Goal: Task Accomplishment & Management: Manage account settings

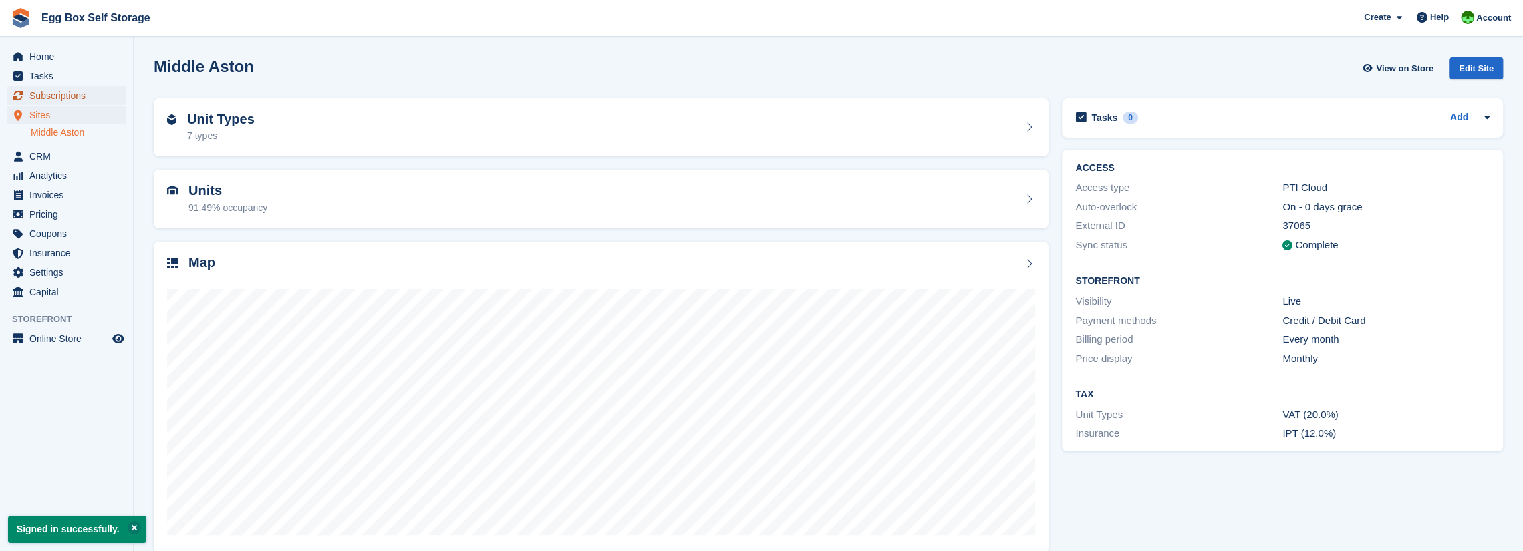
click at [47, 100] on span "Subscriptions" at bounding box center [69, 95] width 80 height 19
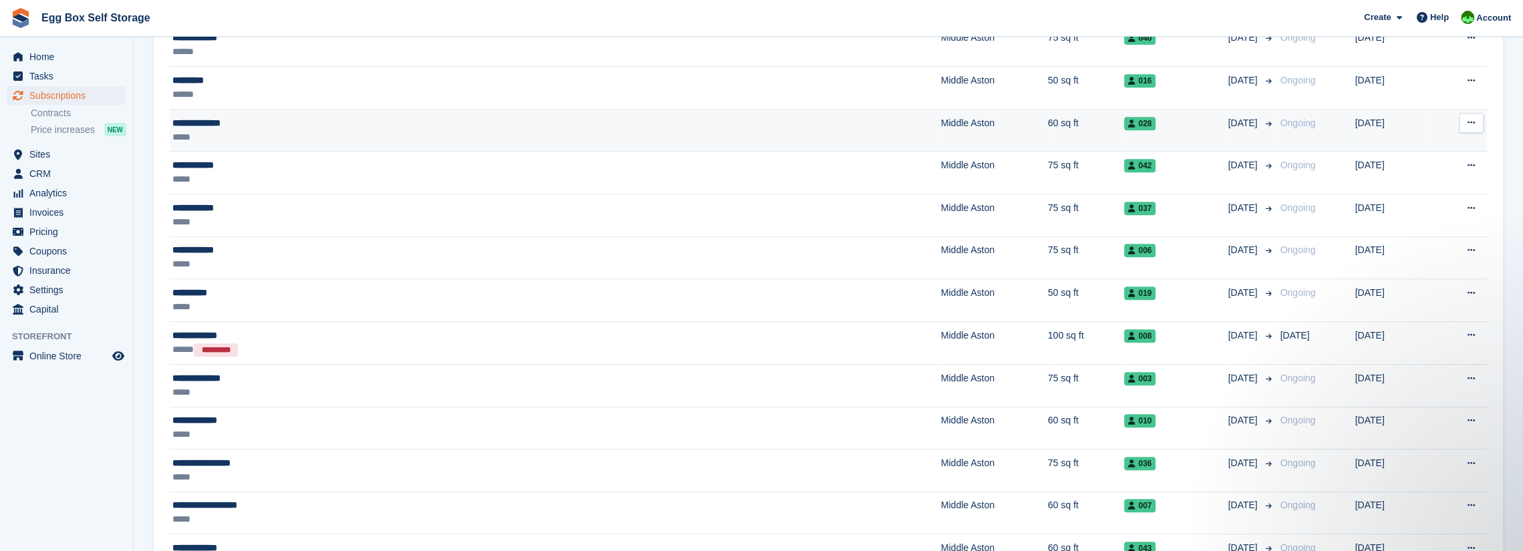
scroll to position [535, 0]
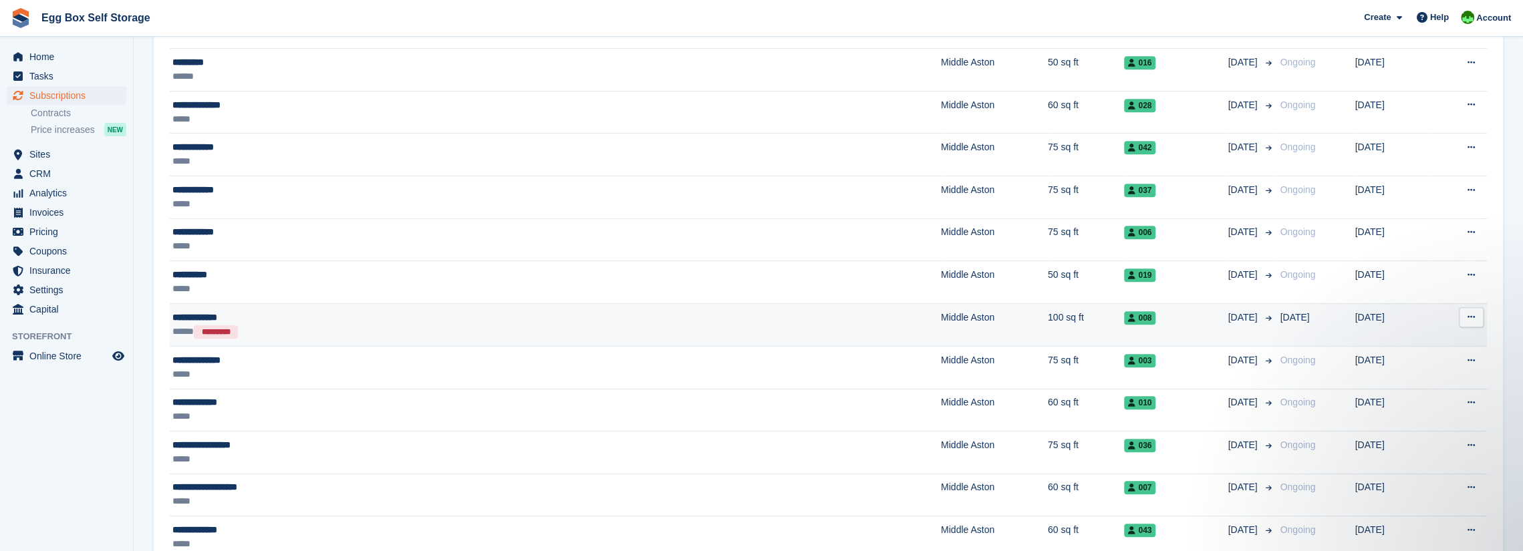
click at [941, 327] on td "Middle Aston" at bounding box center [994, 324] width 107 height 43
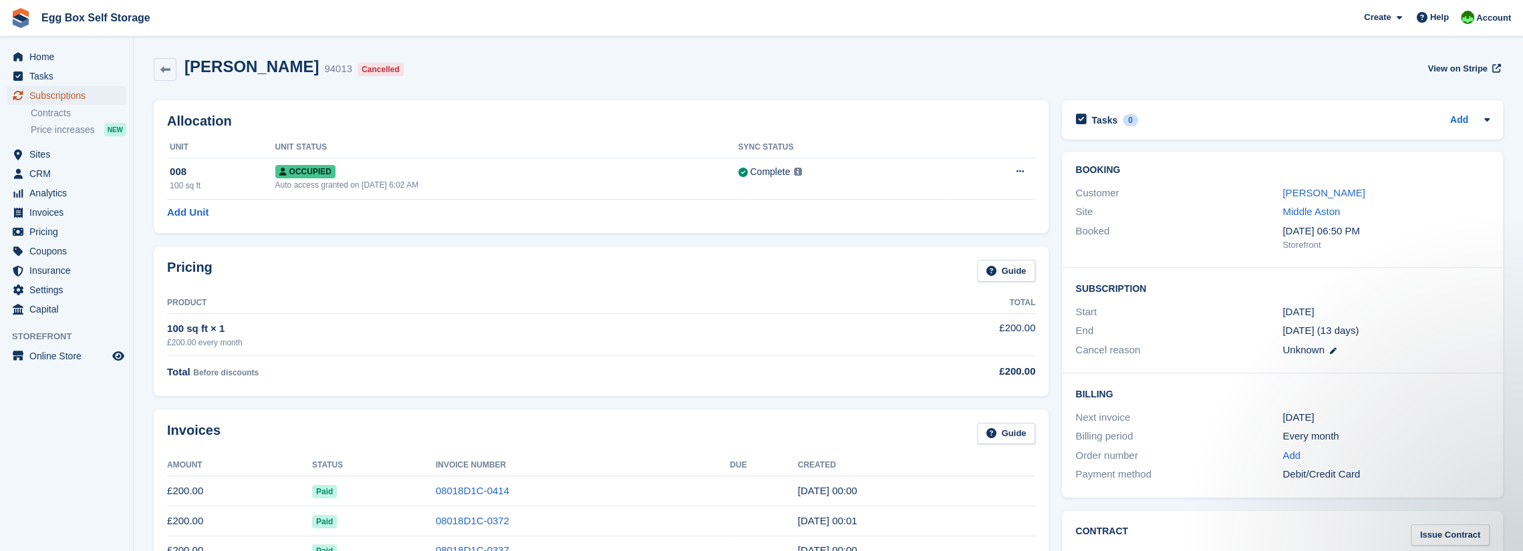
click at [66, 90] on span "Subscriptions" at bounding box center [69, 95] width 80 height 19
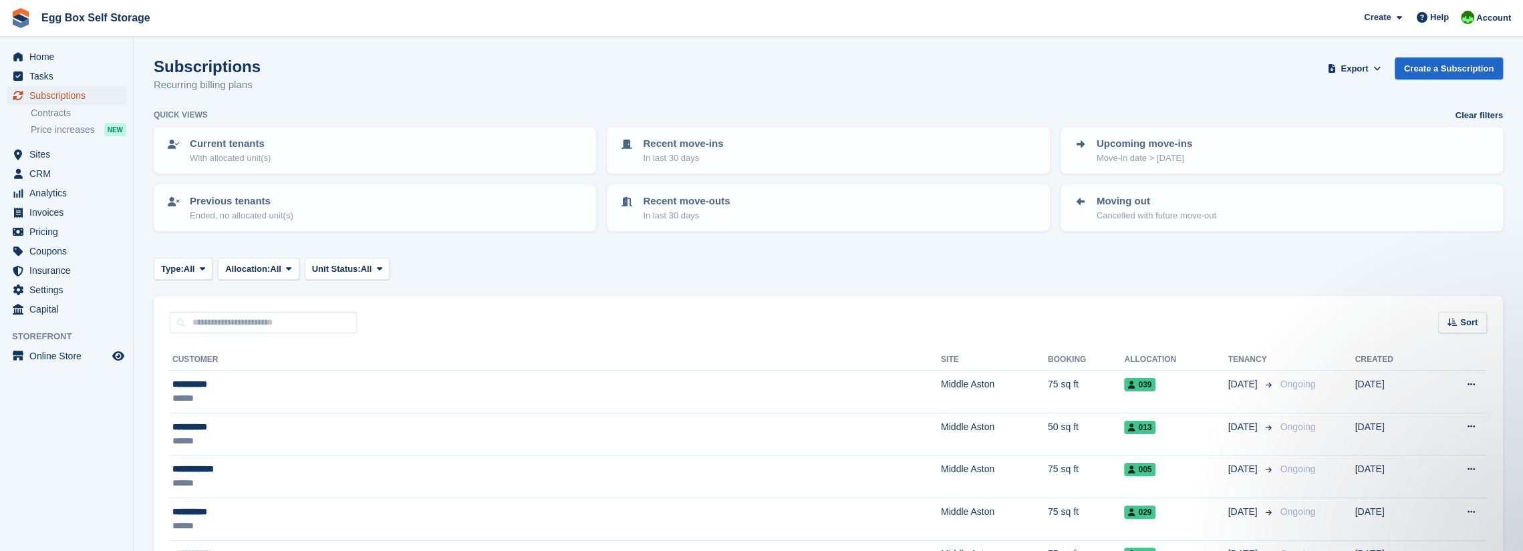
click at [47, 90] on span "Subscriptions" at bounding box center [69, 95] width 80 height 19
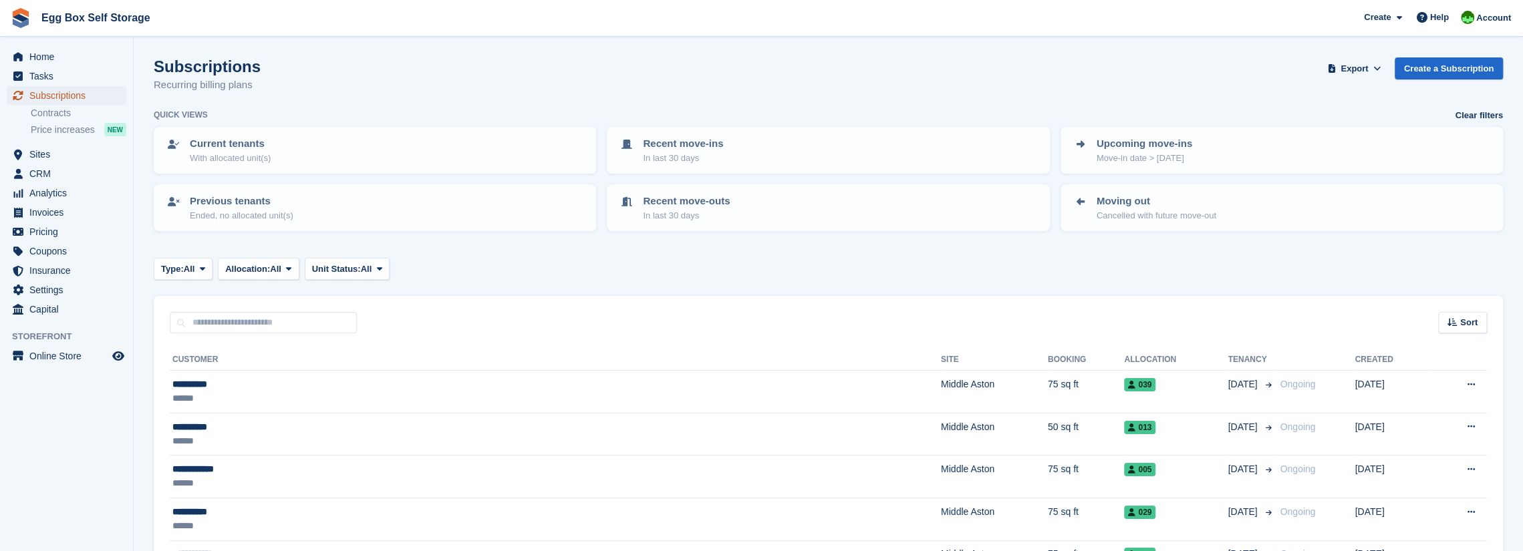
click at [67, 96] on span "Subscriptions" at bounding box center [69, 95] width 80 height 19
click at [40, 96] on span "Subscriptions" at bounding box center [69, 95] width 80 height 19
click at [39, 60] on span "Home" at bounding box center [69, 56] width 80 height 19
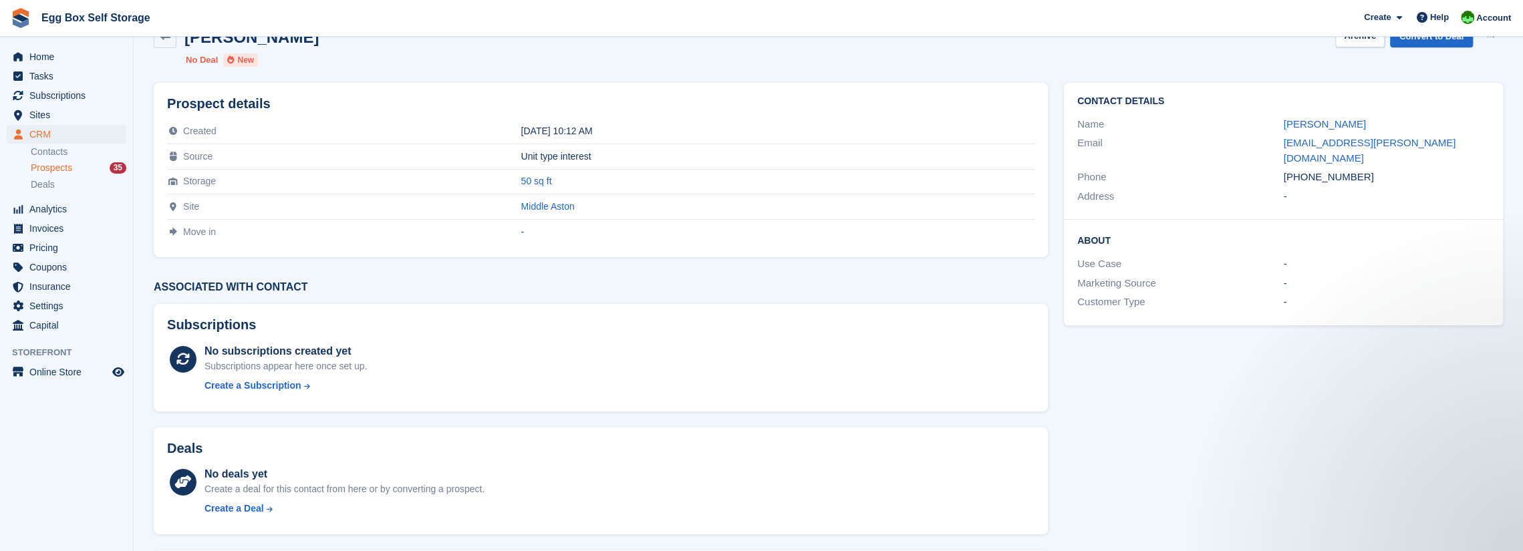
scroll to position [24, 0]
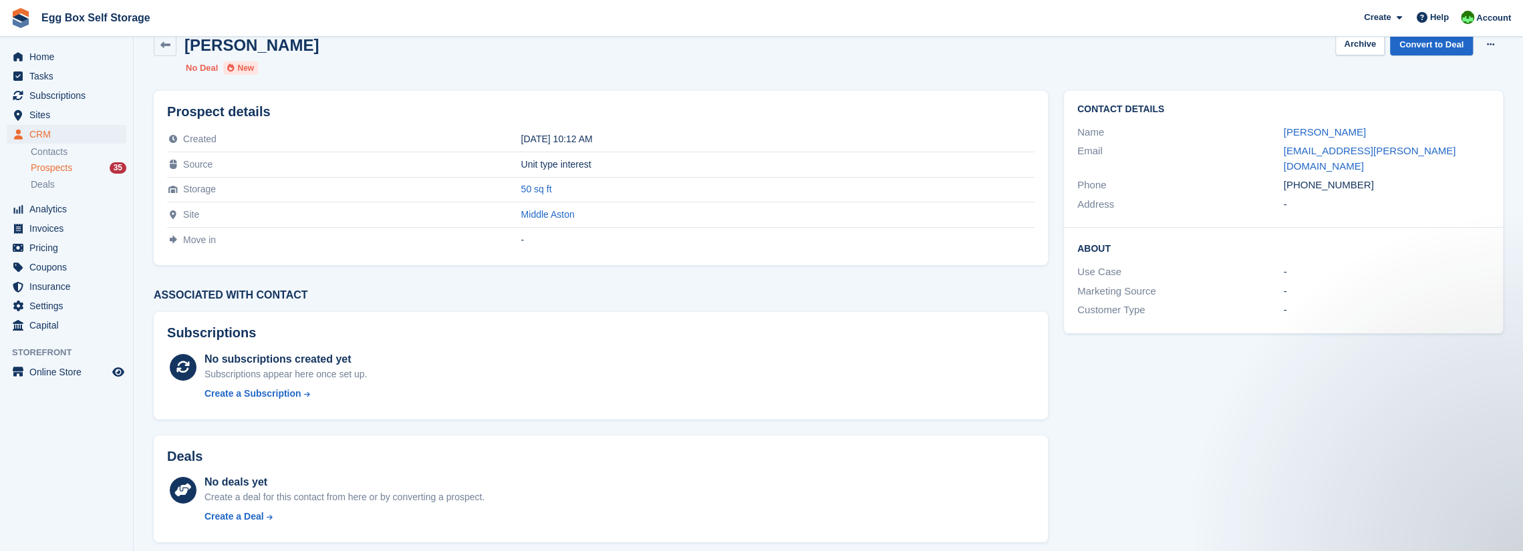
click at [52, 172] on span "Prospects" at bounding box center [51, 168] width 41 height 13
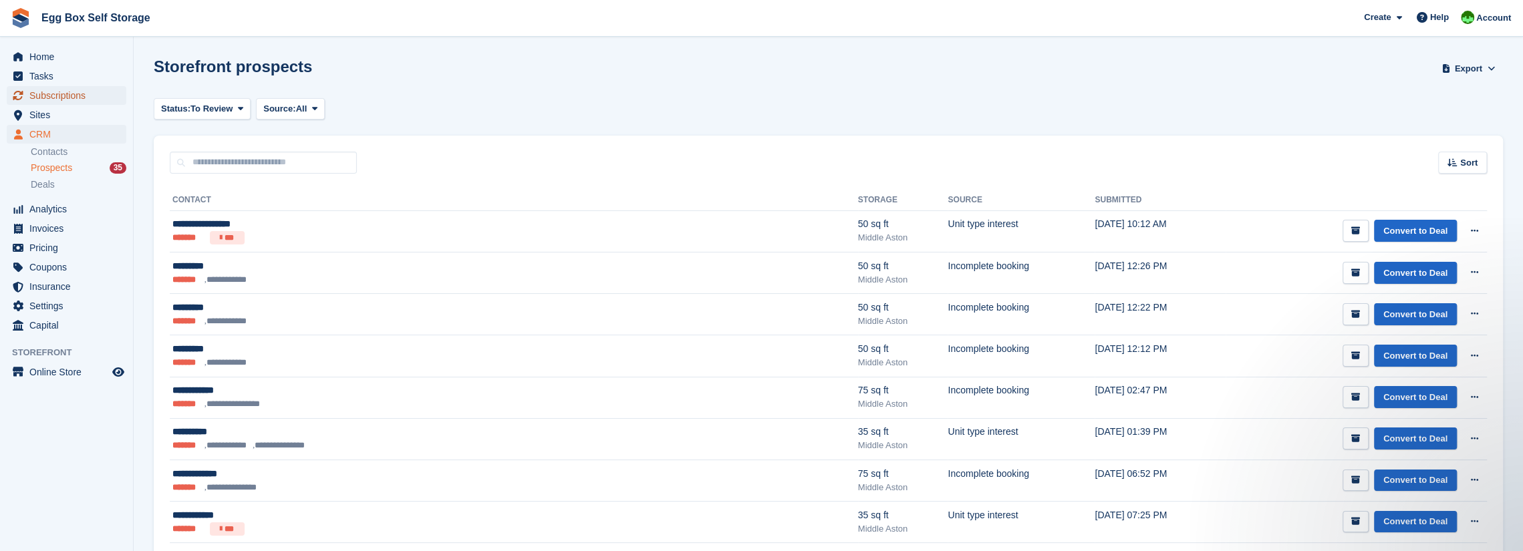
click at [47, 93] on span "Subscriptions" at bounding box center [69, 95] width 80 height 19
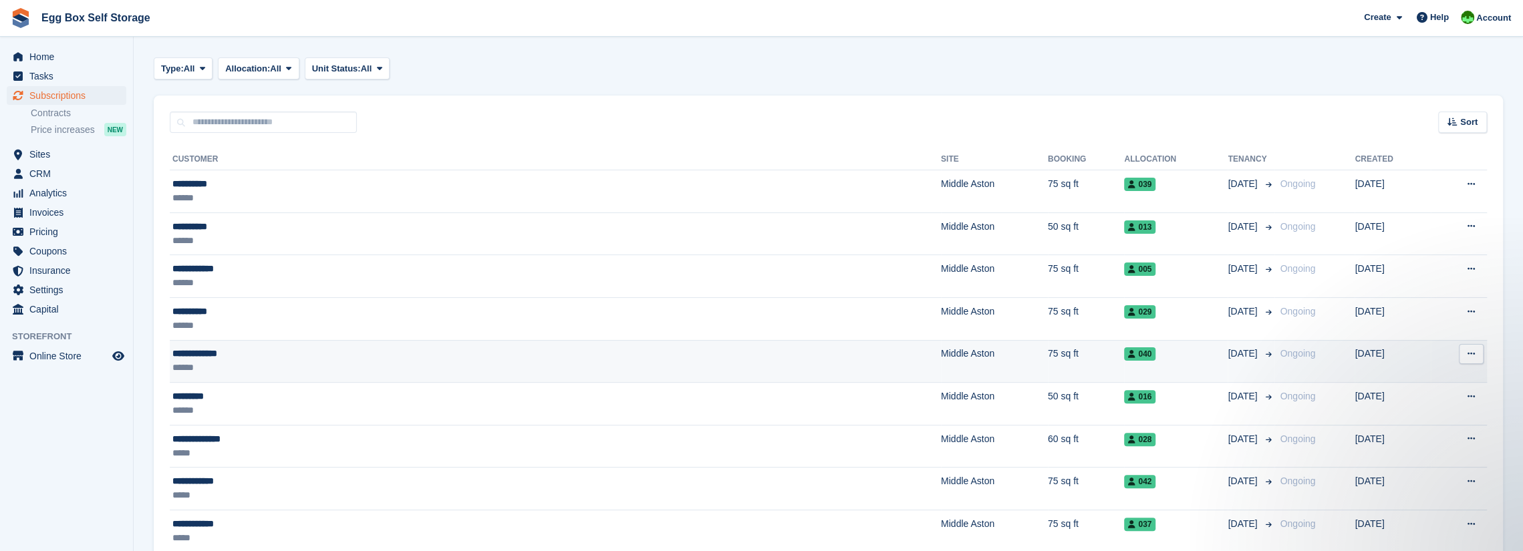
scroll to position [334, 0]
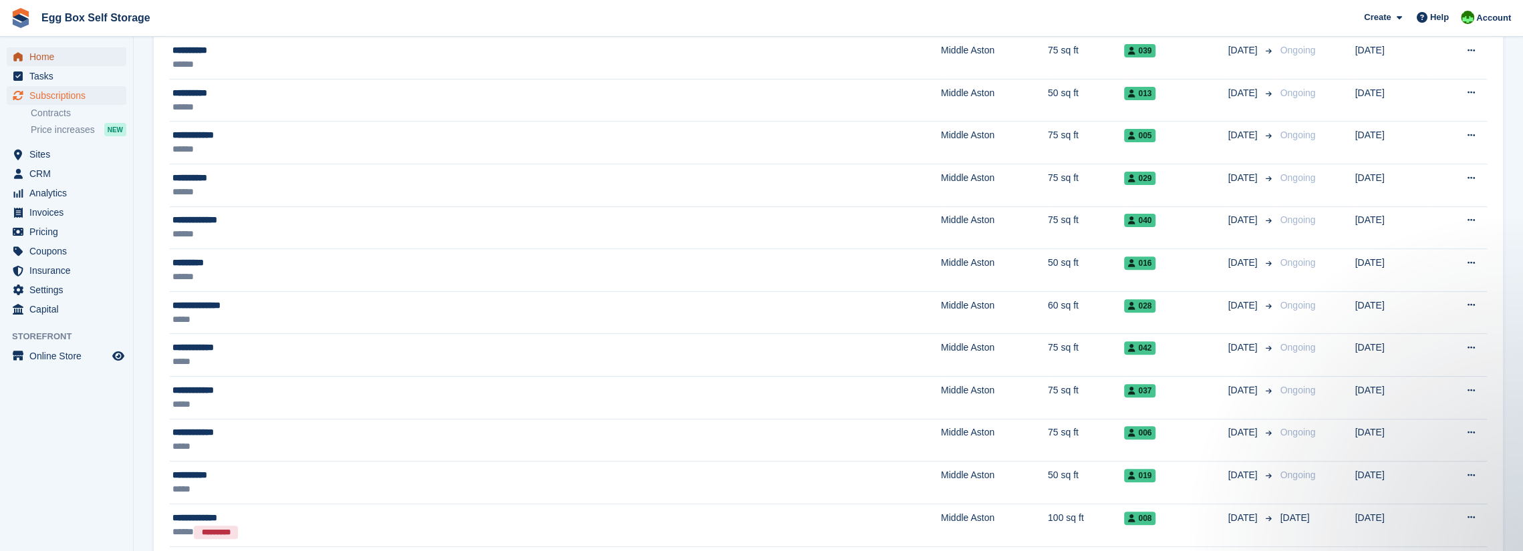
click at [37, 55] on span "Home" at bounding box center [69, 56] width 80 height 19
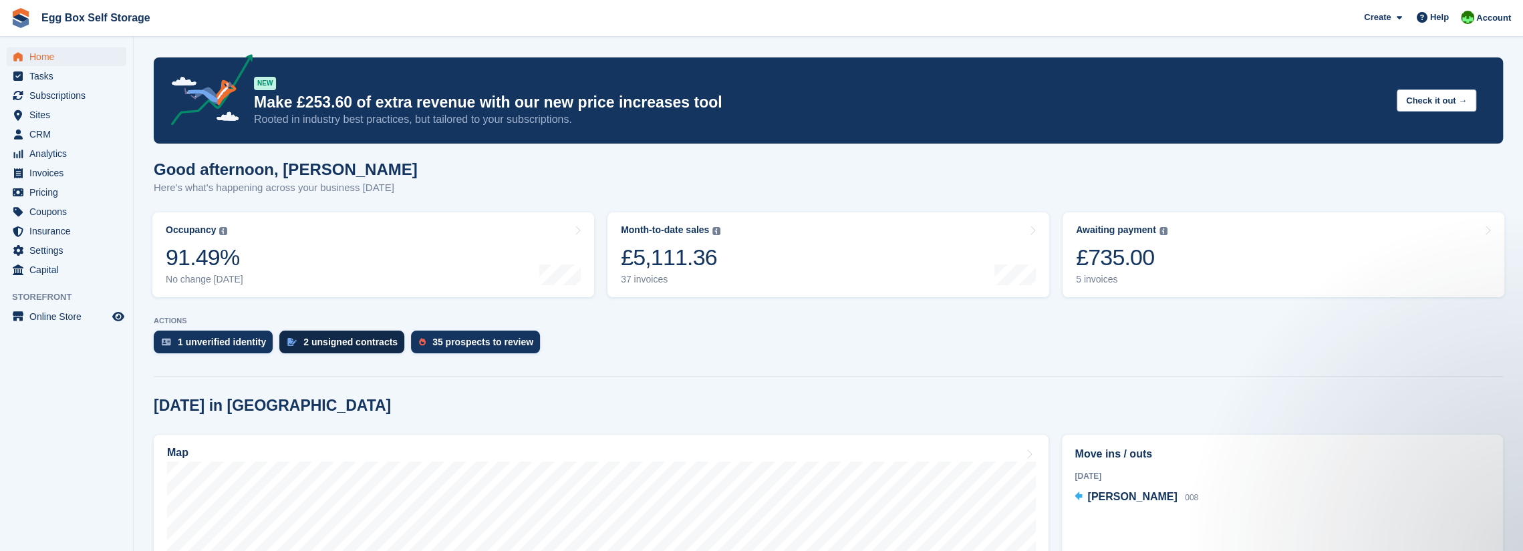
click at [356, 343] on div "2 unsigned contracts" at bounding box center [350, 342] width 94 height 11
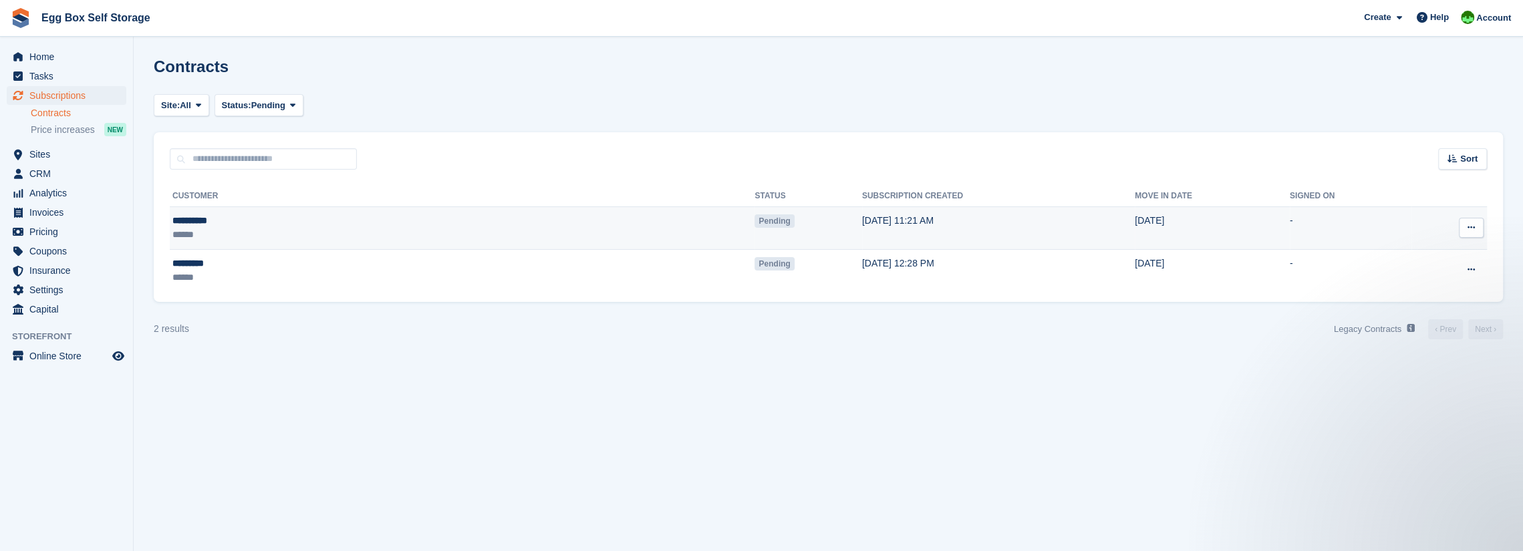
click at [1474, 235] on button at bounding box center [1471, 228] width 25 height 20
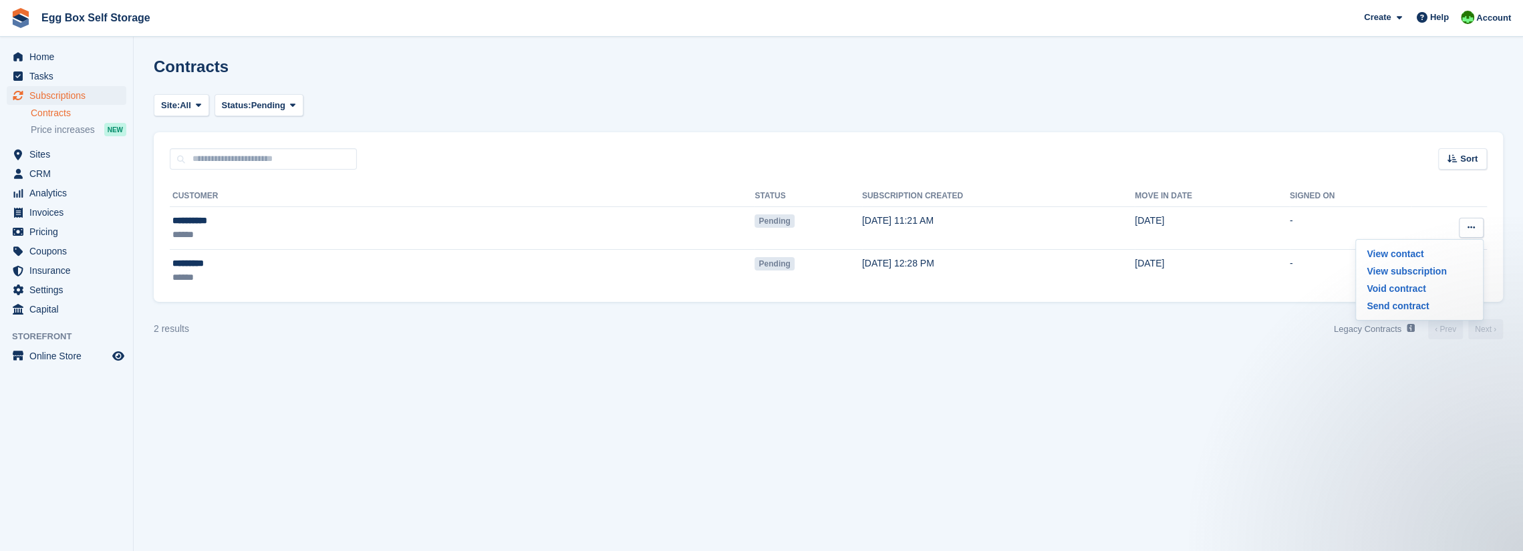
click at [1115, 348] on section "Contracts Site: All Middle Aston All Status: Pending Pending Signed Voided Decl…" at bounding box center [828, 275] width 1389 height 551
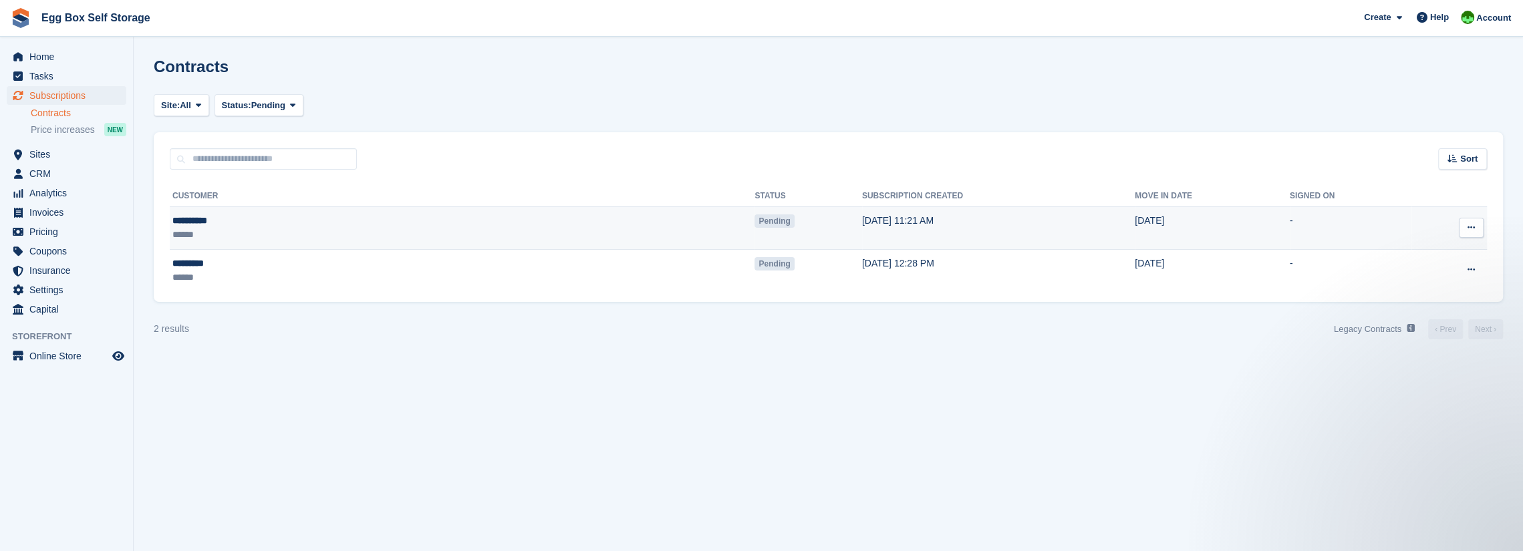
click at [754, 228] on span "Pending" at bounding box center [773, 221] width 39 height 13
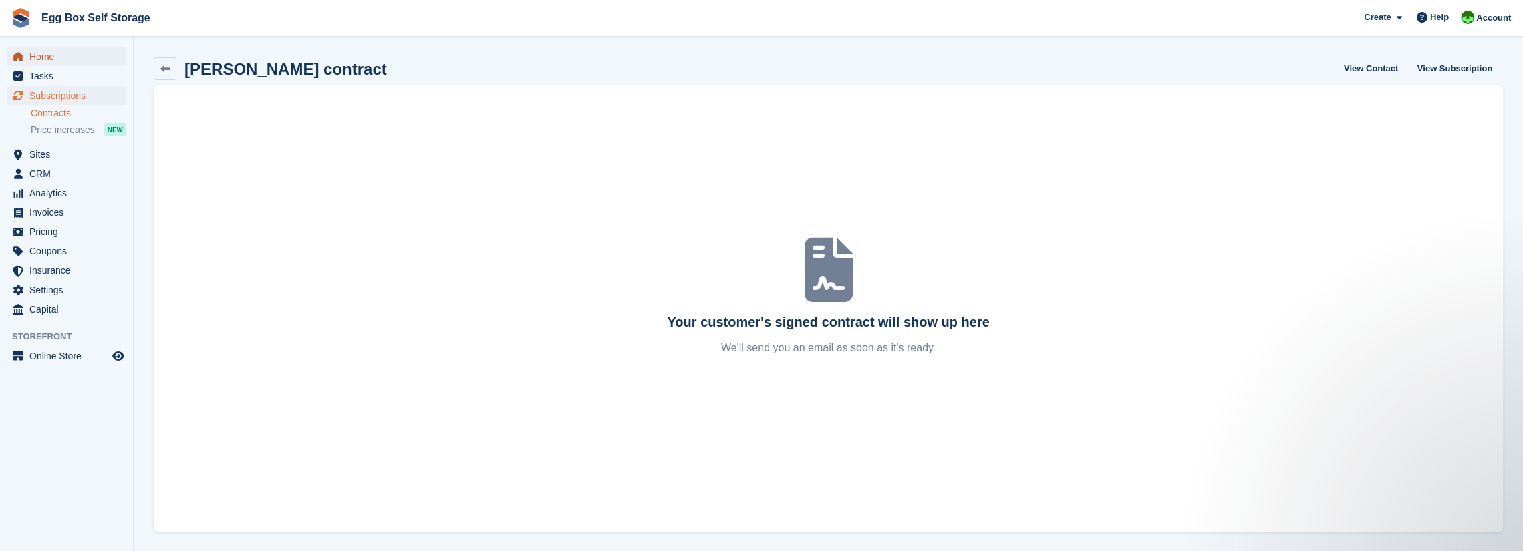
click at [43, 54] on span "Home" at bounding box center [69, 56] width 80 height 19
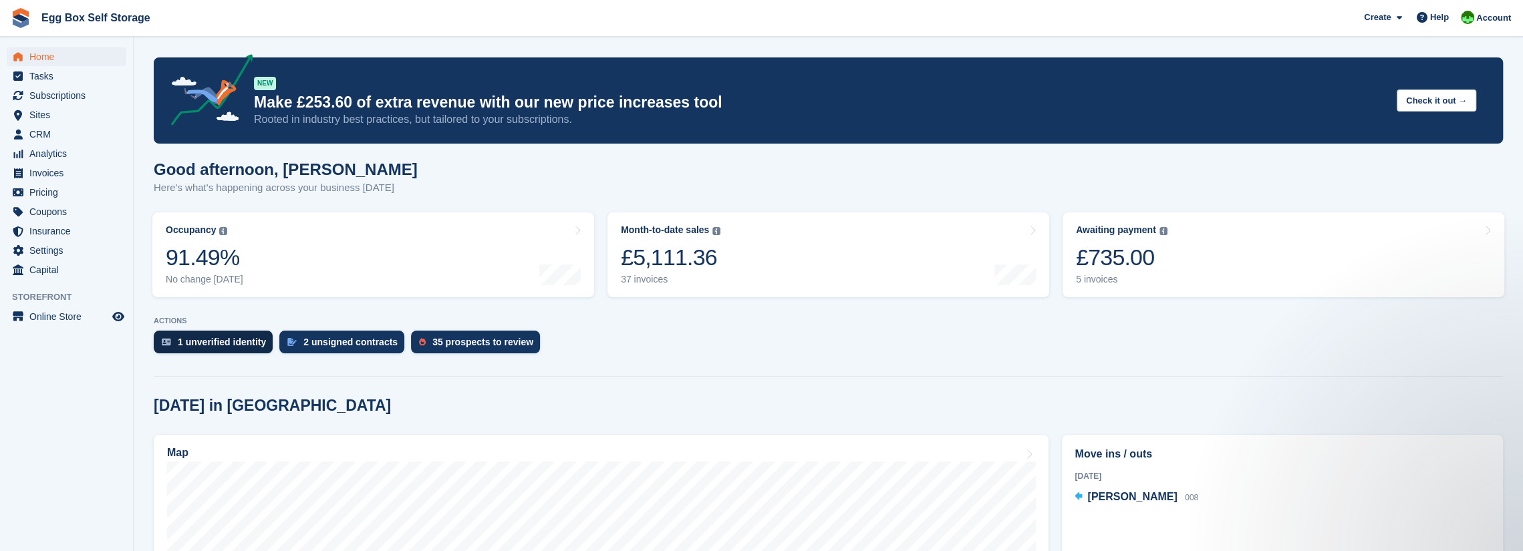
click at [252, 348] on div "1 unverified identity" at bounding box center [222, 342] width 88 height 11
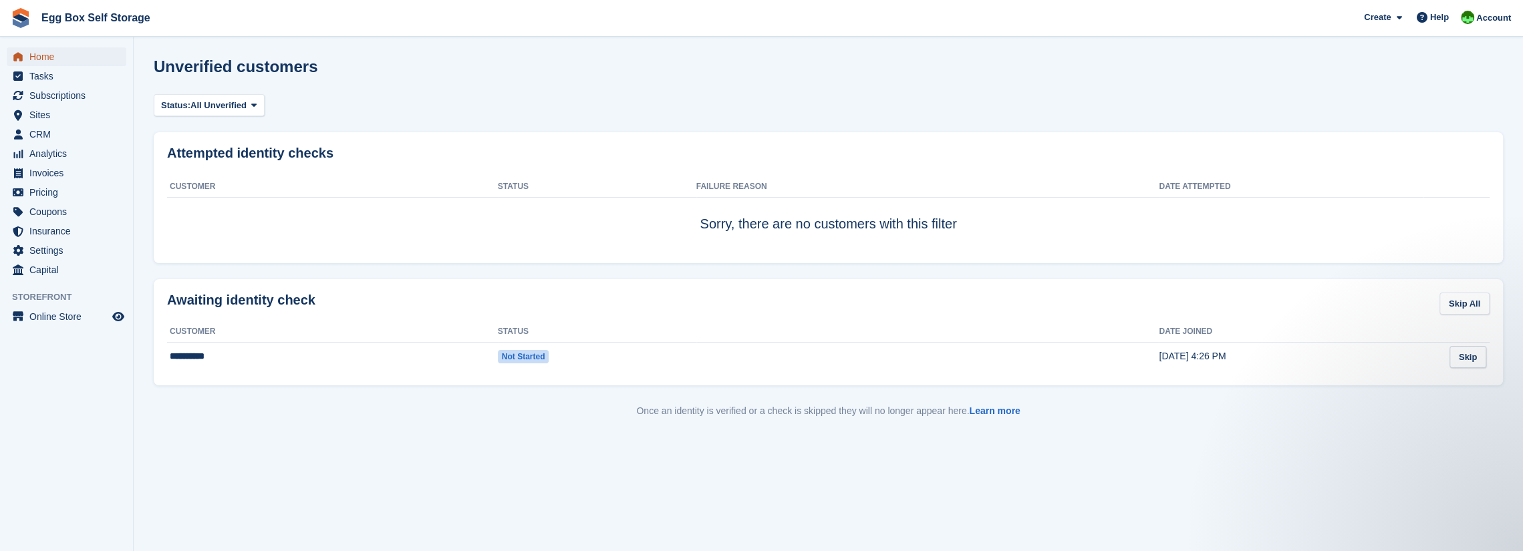
click at [45, 59] on span "Home" at bounding box center [69, 56] width 80 height 19
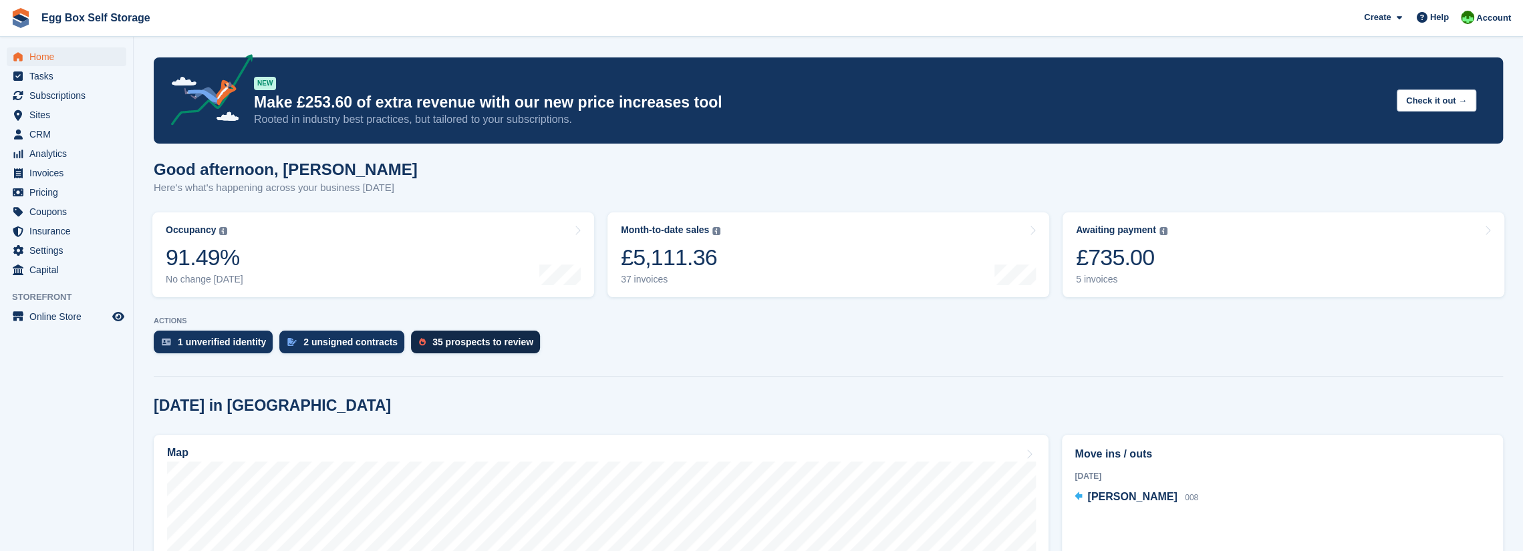
click at [442, 345] on div "35 prospects to review" at bounding box center [482, 342] width 101 height 11
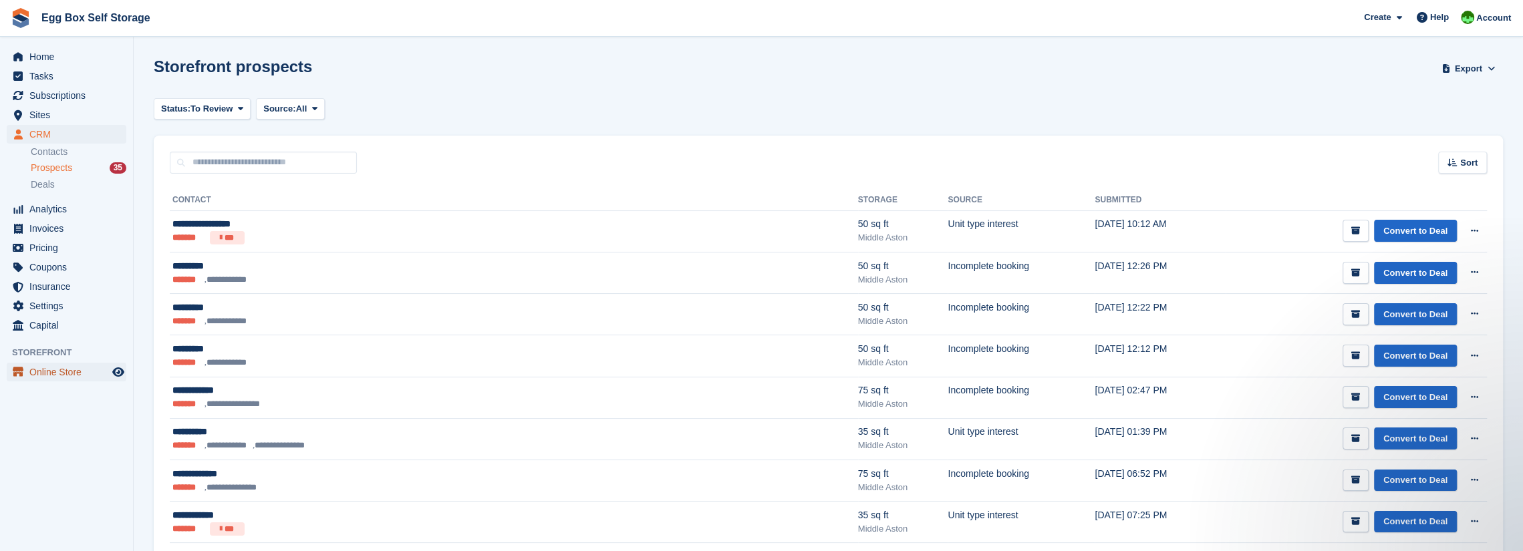
click at [70, 374] on span "Online Store" at bounding box center [69, 372] width 80 height 19
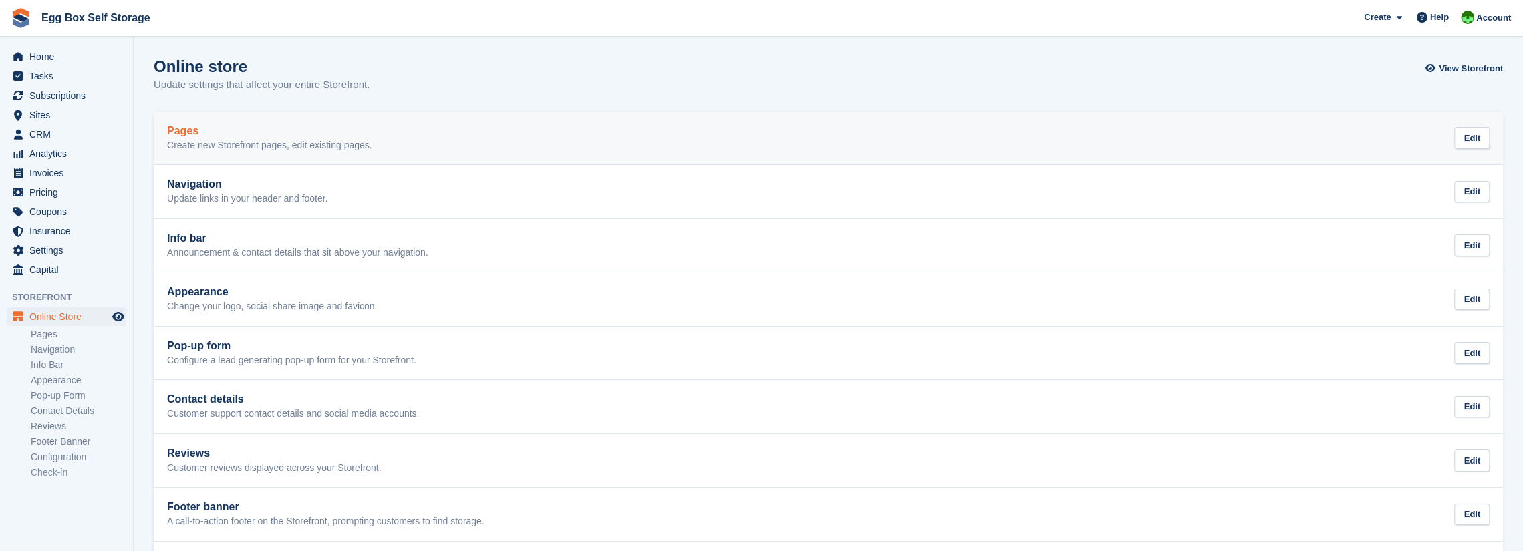
click at [188, 142] on p "Create new Storefront pages, edit existing pages." at bounding box center [269, 146] width 205 height 12
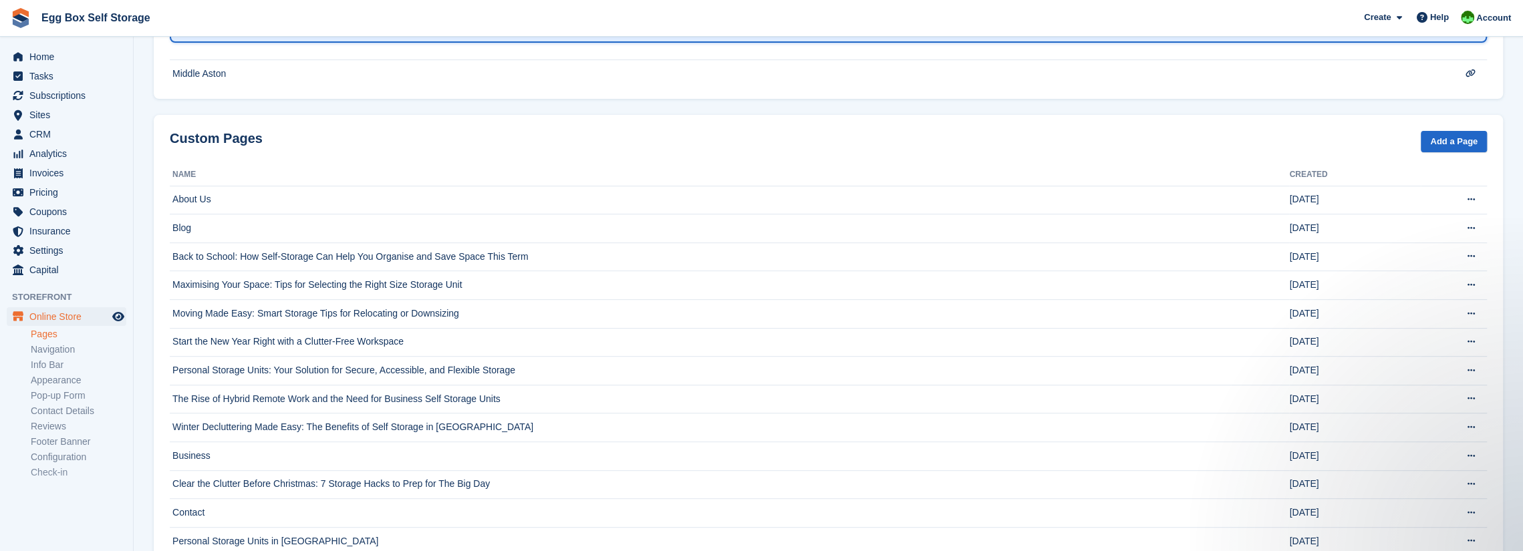
scroll to position [401, 0]
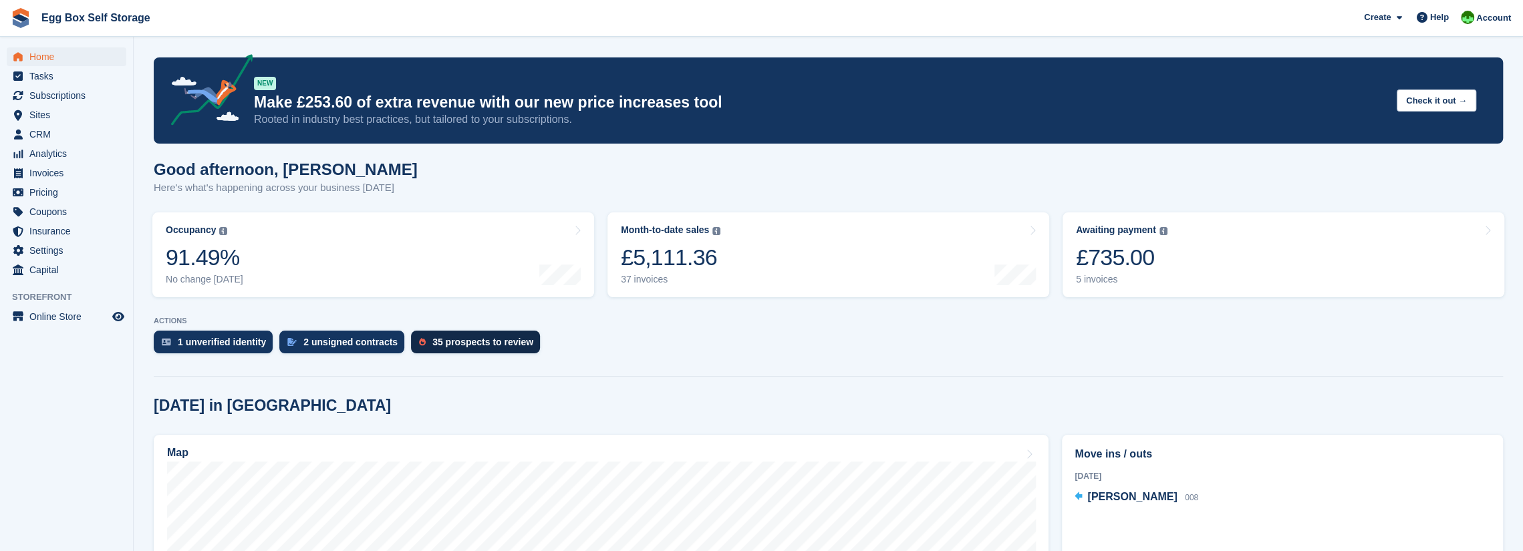
click at [465, 342] on div "35 prospects to review" at bounding box center [482, 342] width 101 height 11
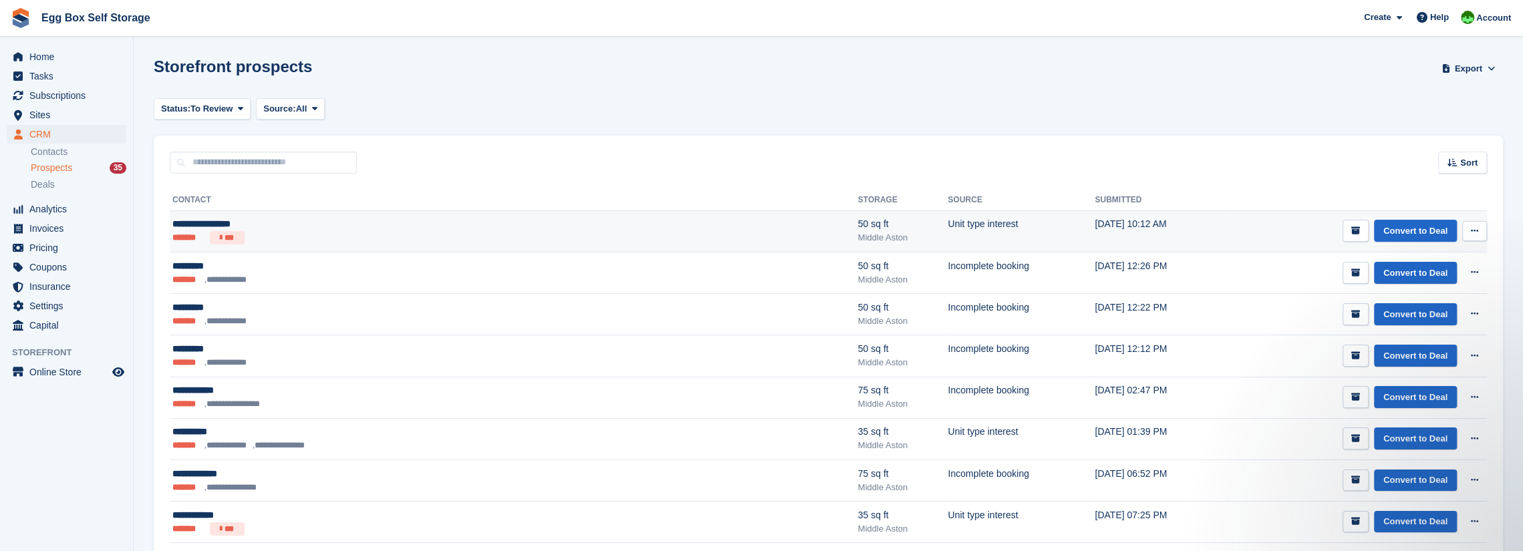
click at [240, 225] on div "**********" at bounding box center [361, 224] width 378 height 14
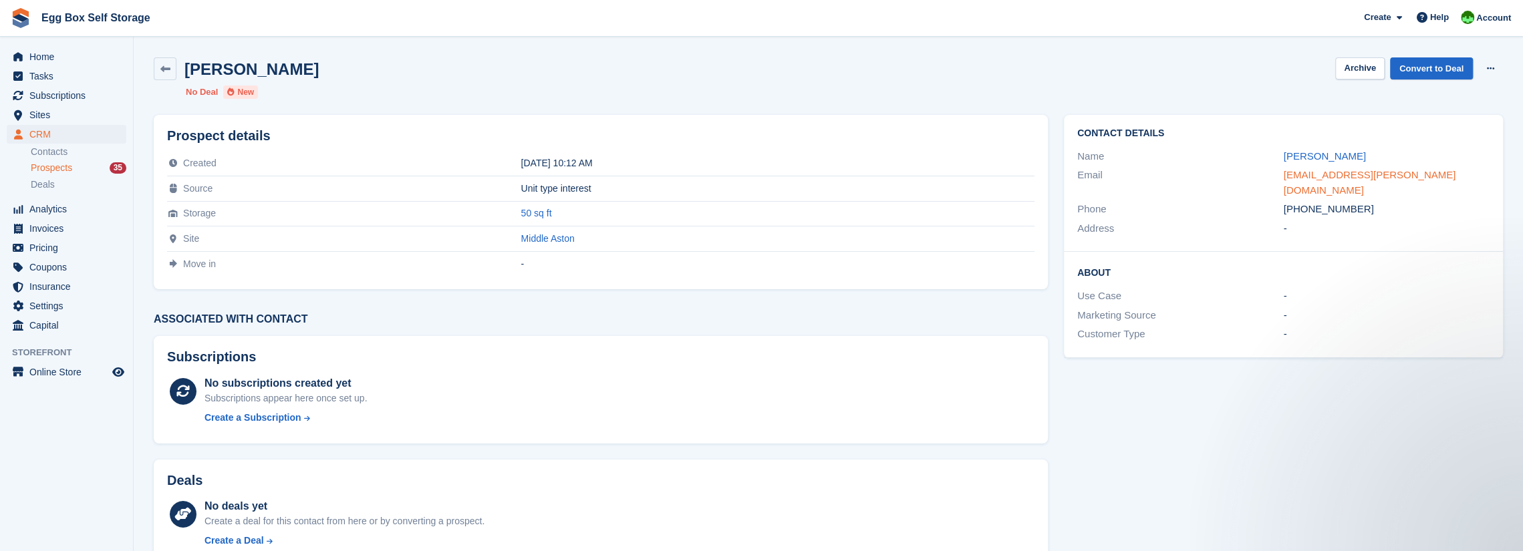
click at [1456, 174] on link "[EMAIL_ADDRESS][PERSON_NAME][DOMAIN_NAME]" at bounding box center [1370, 182] width 172 height 27
